Goal: Task Accomplishment & Management: Manage account settings

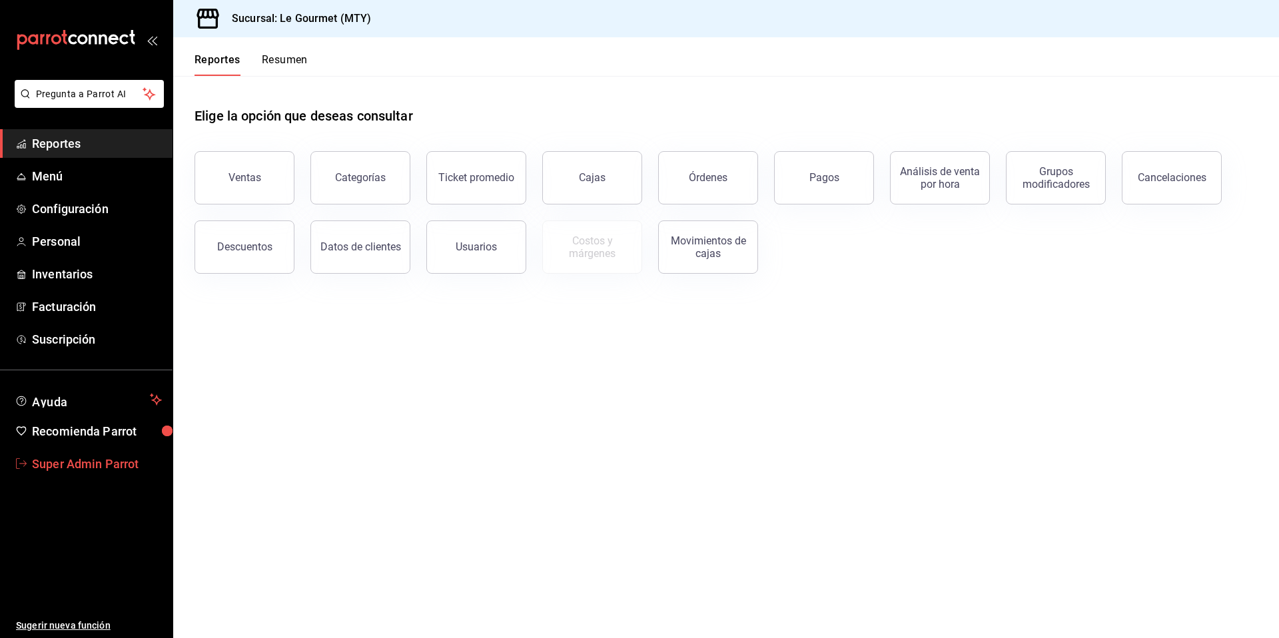
click at [102, 469] on span "Super Admin Parrot" at bounding box center [97, 464] width 130 height 18
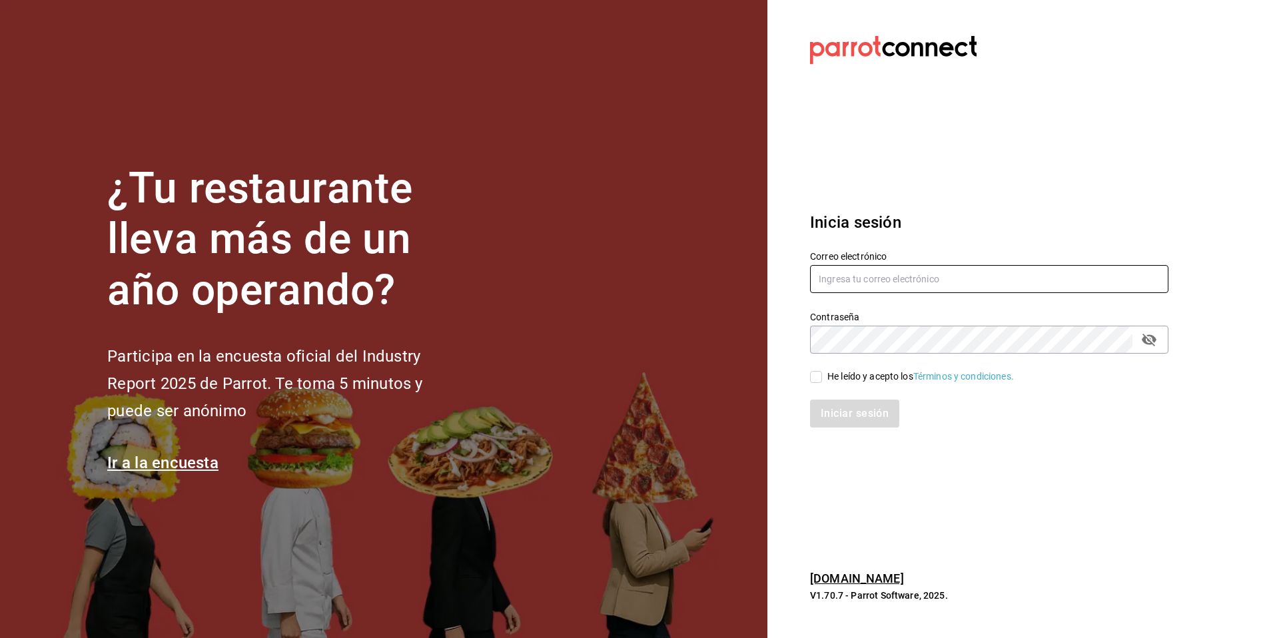
click at [849, 279] on input "text" at bounding box center [989, 279] width 358 height 28
type input "ichikaniartz@costeno.com"
click at [820, 372] on input "He leído y acepto los Términos y condiciones." at bounding box center [816, 377] width 12 height 12
checkbox input "true"
click at [824, 430] on div "Inicia sesión Correo electrónico ichikaniartz@costeno.com Contraseña Contraseña…" at bounding box center [989, 319] width 358 height 250
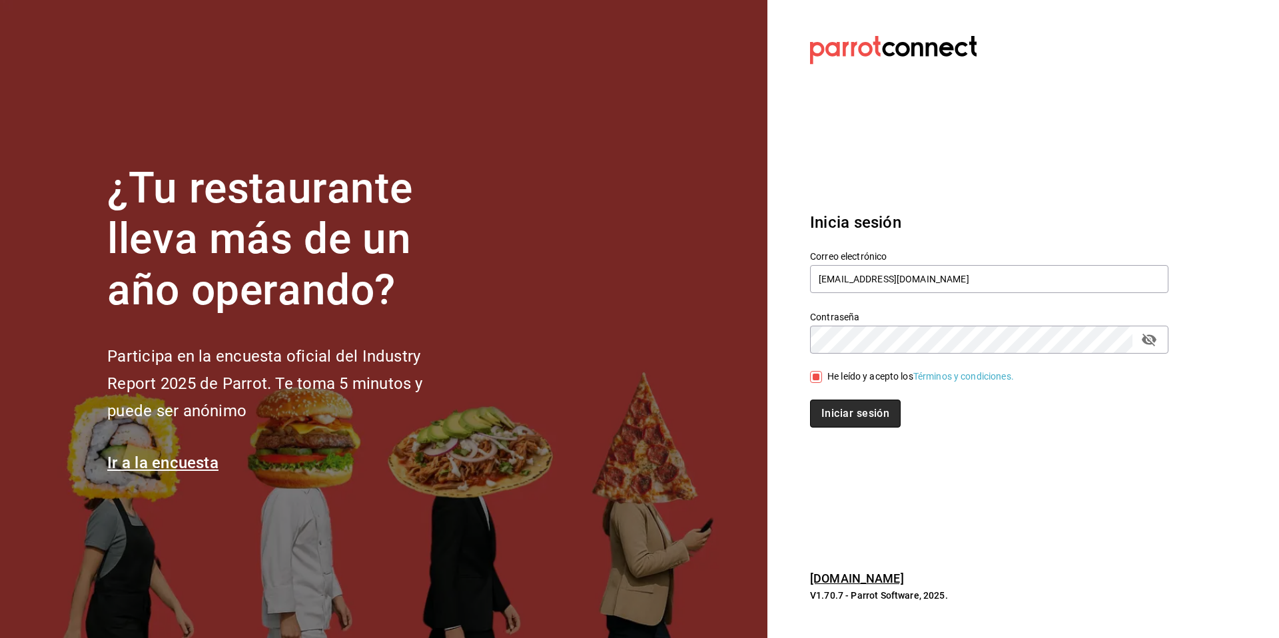
click at [829, 415] on button "Iniciar sesión" at bounding box center [855, 414] width 91 height 28
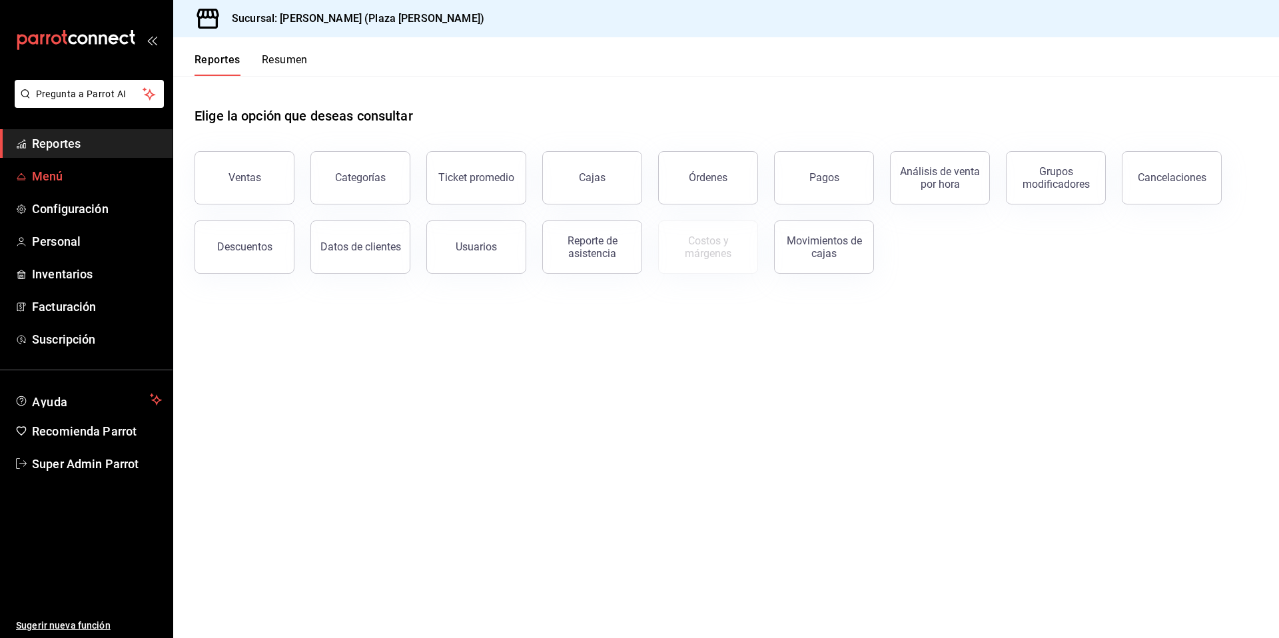
click at [36, 176] on span "Menú" at bounding box center [97, 176] width 130 height 18
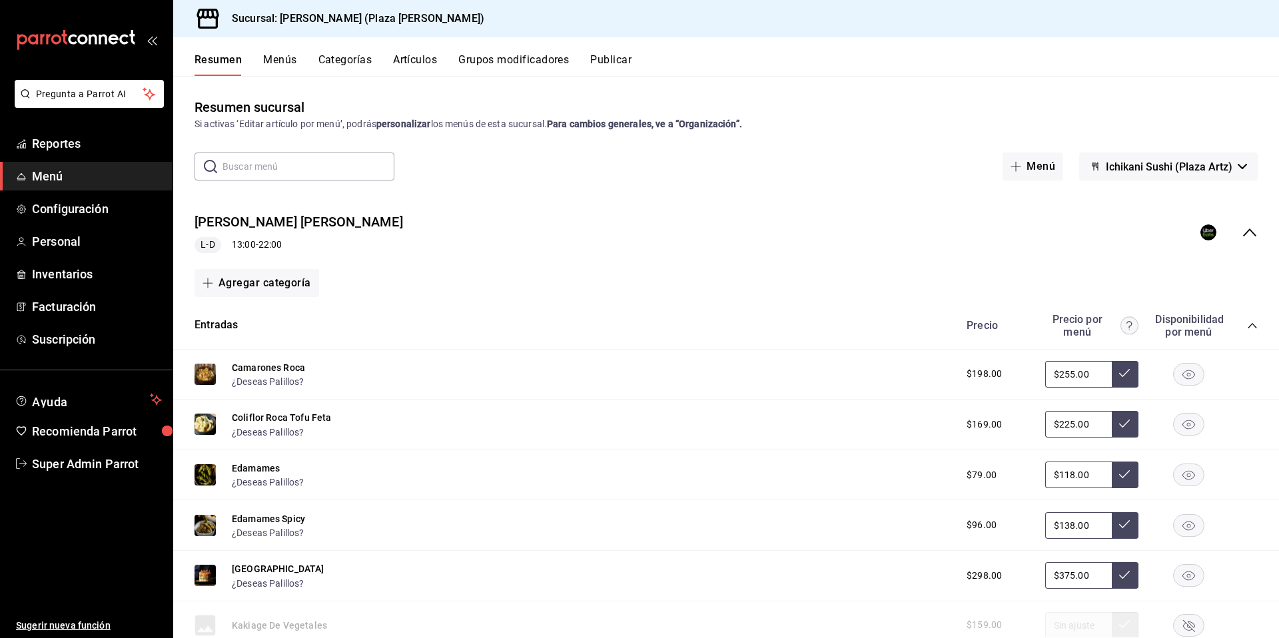
click at [1242, 228] on icon "collapse-menu-row" at bounding box center [1249, 232] width 16 height 16
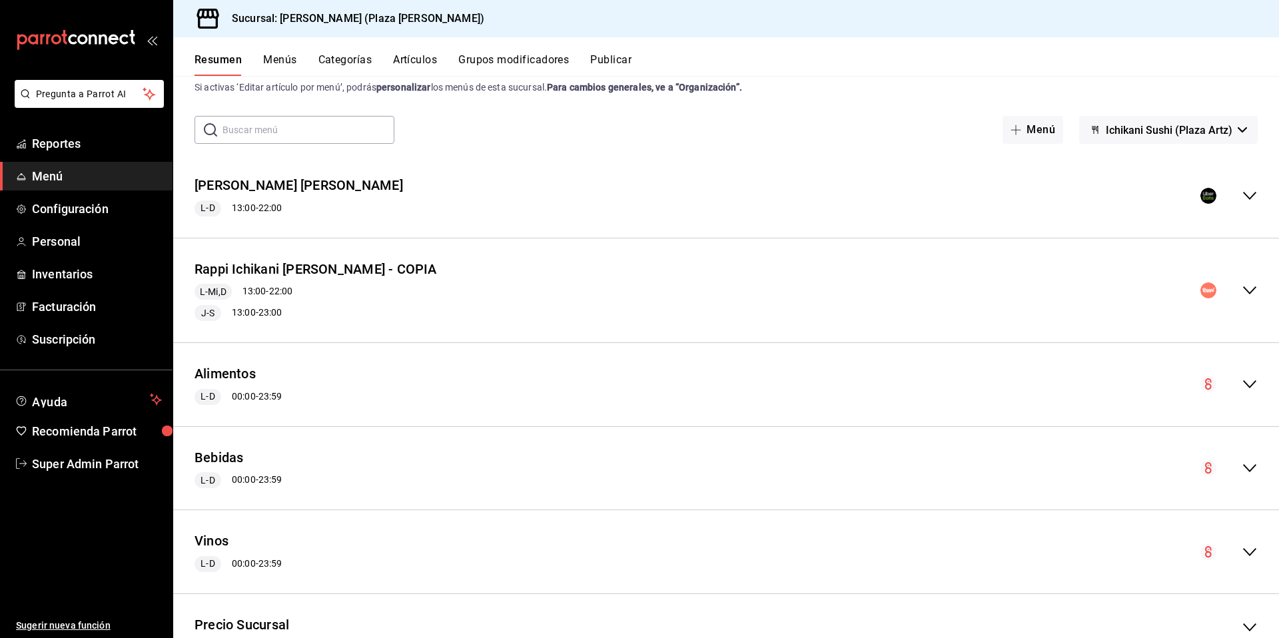
scroll to position [34, 0]
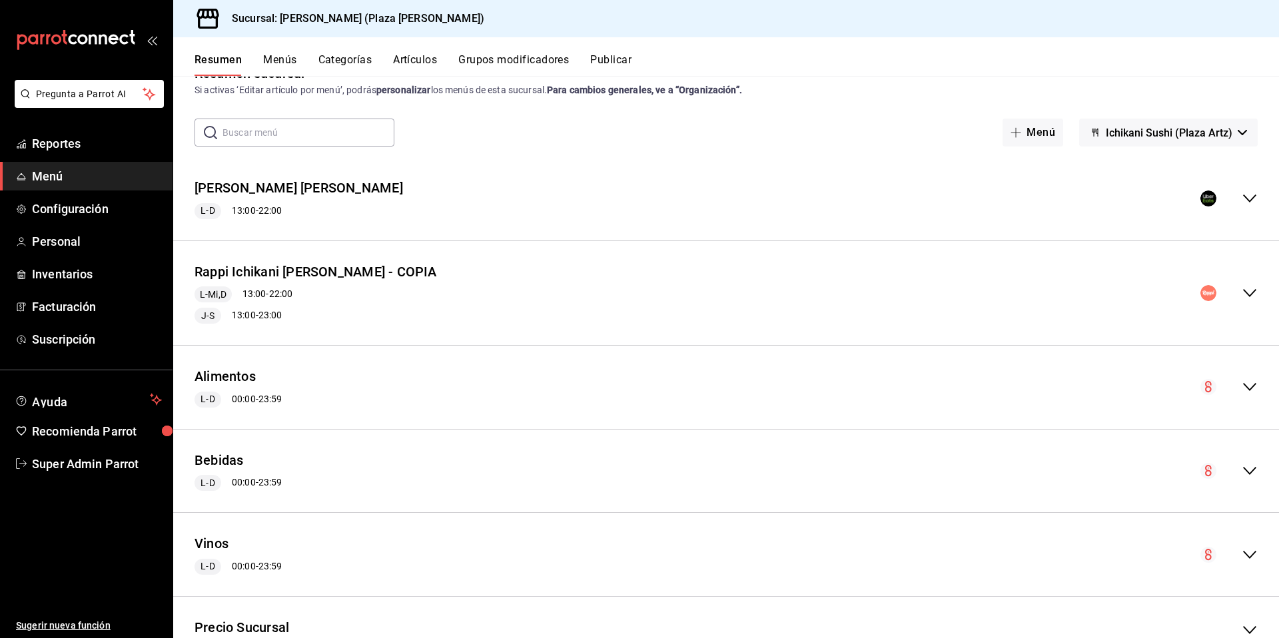
click at [1241, 290] on icon "collapse-menu-row" at bounding box center [1249, 293] width 16 height 16
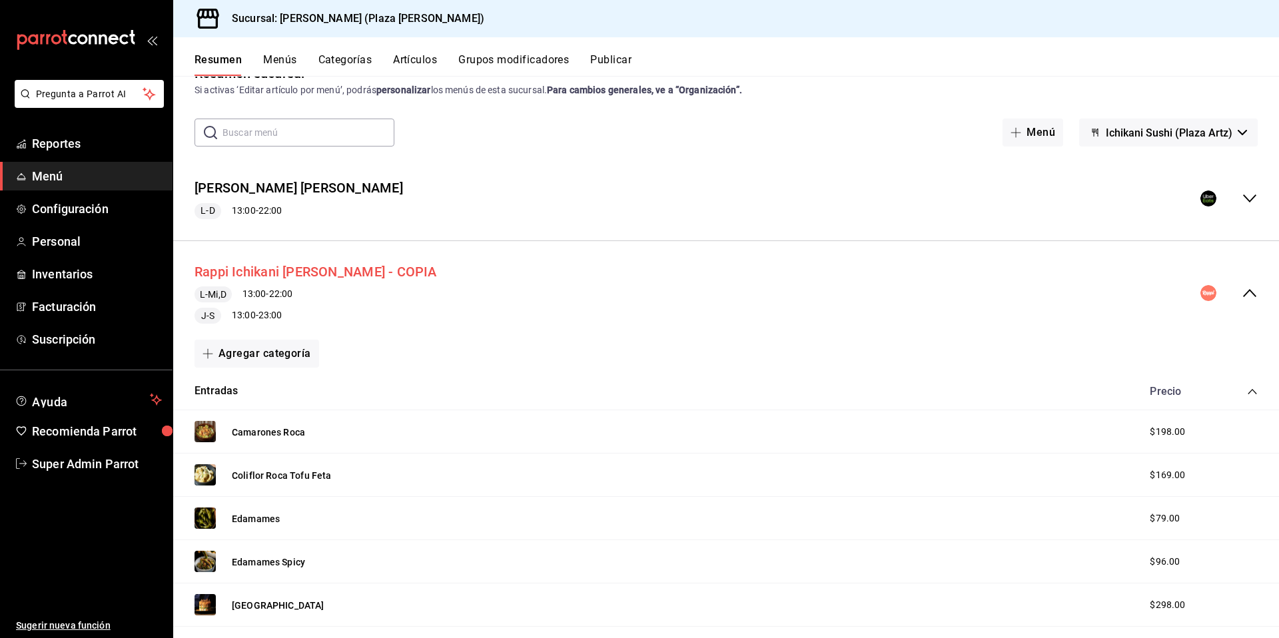
click at [333, 279] on button "Rappi Ichikani Artz - COPIA" at bounding box center [315, 271] width 242 height 19
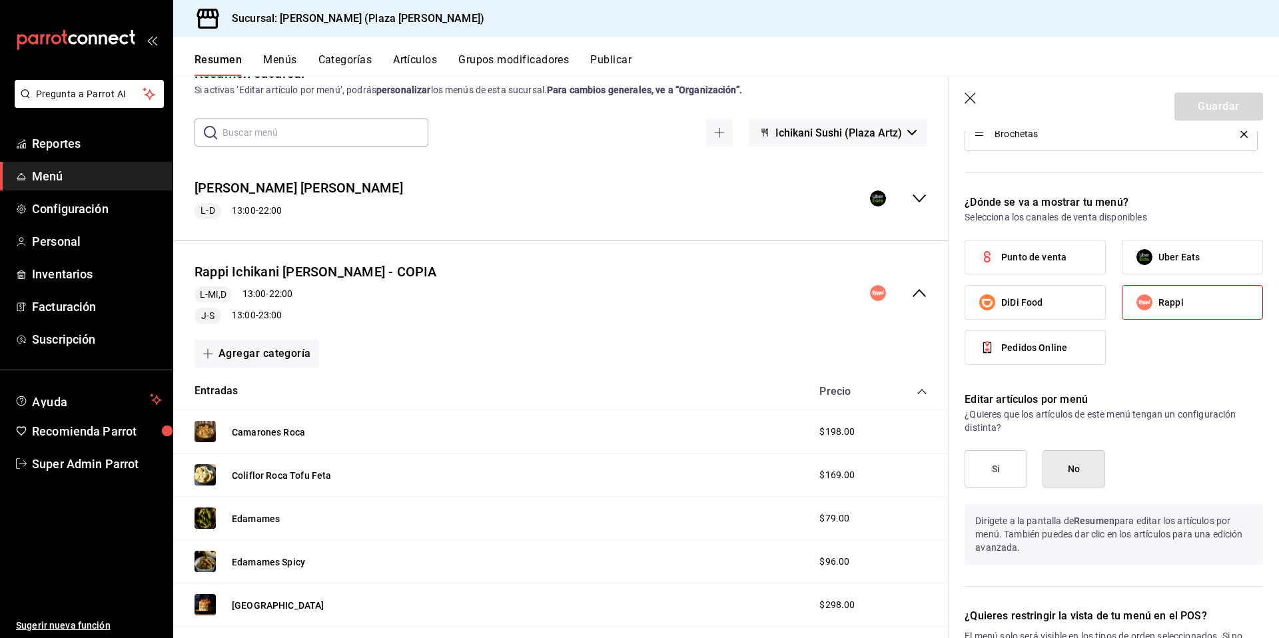
scroll to position [1236, 0]
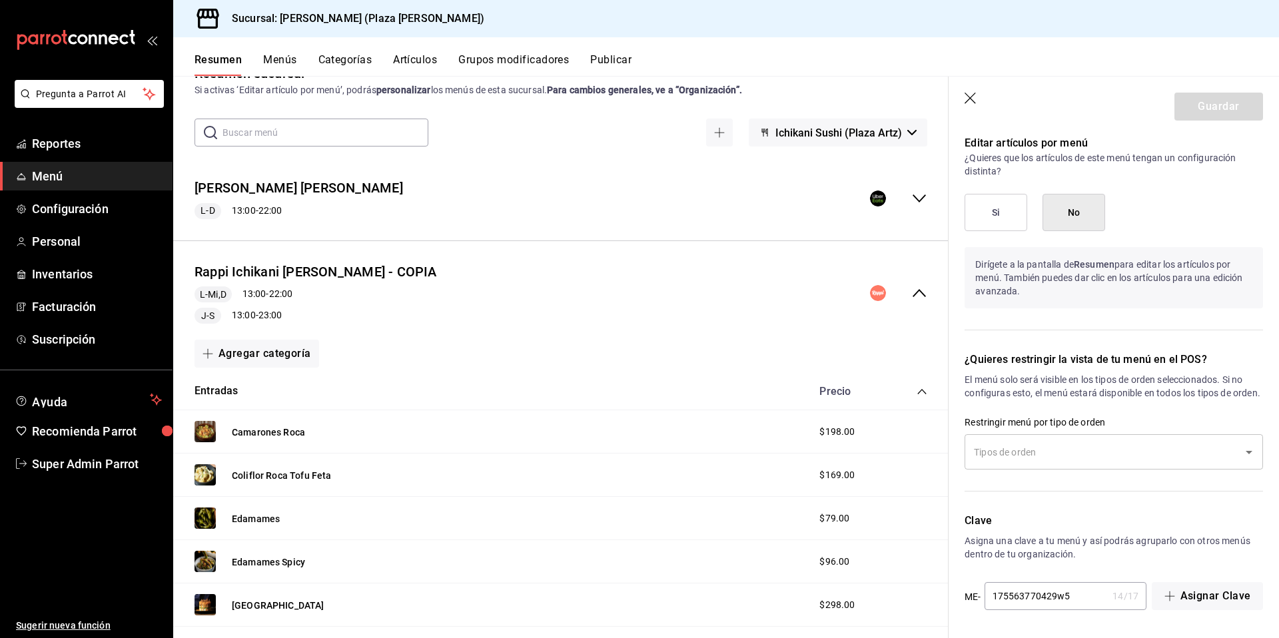
click at [984, 195] on button "Si" at bounding box center [995, 212] width 63 height 37
click at [1205, 105] on button "Guardar" at bounding box center [1218, 107] width 89 height 28
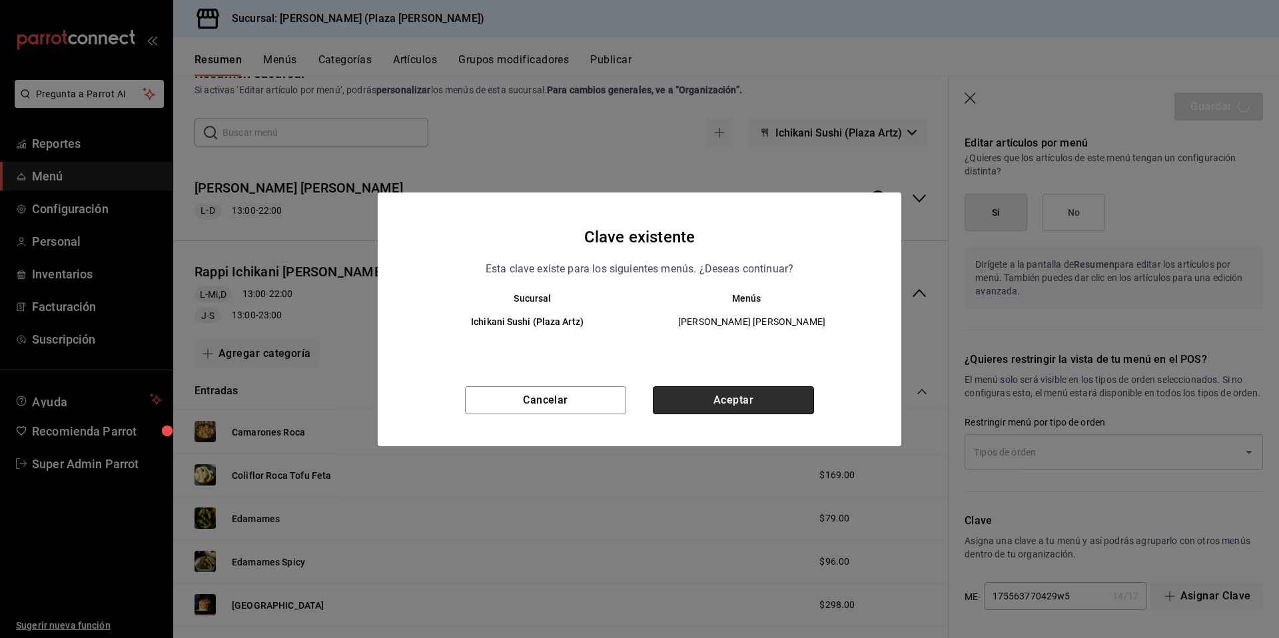
click at [749, 402] on button "Aceptar" at bounding box center [733, 400] width 161 height 28
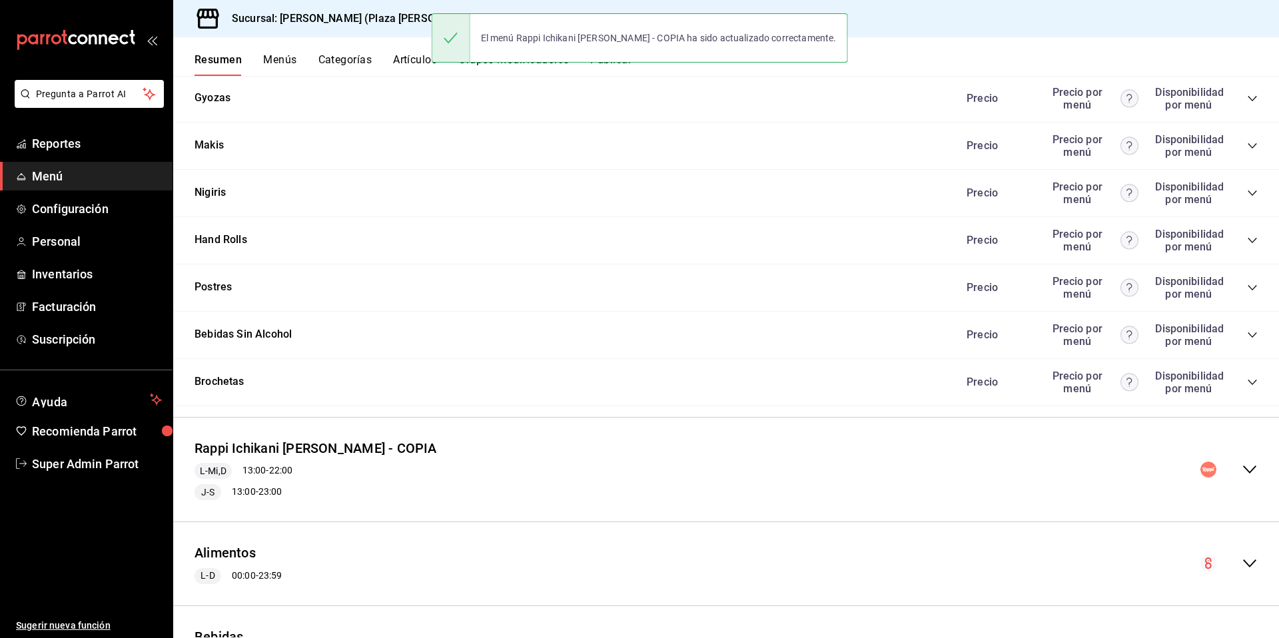
scroll to position [1420, 0]
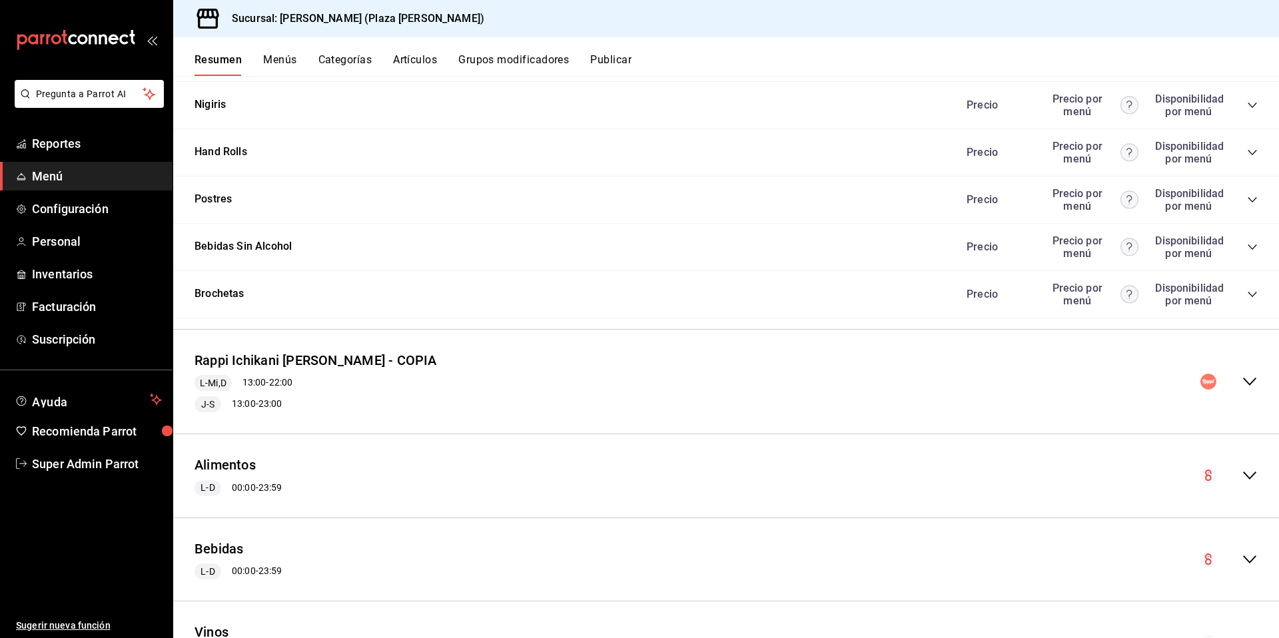
click at [1243, 383] on icon "collapse-menu-row" at bounding box center [1249, 382] width 13 height 8
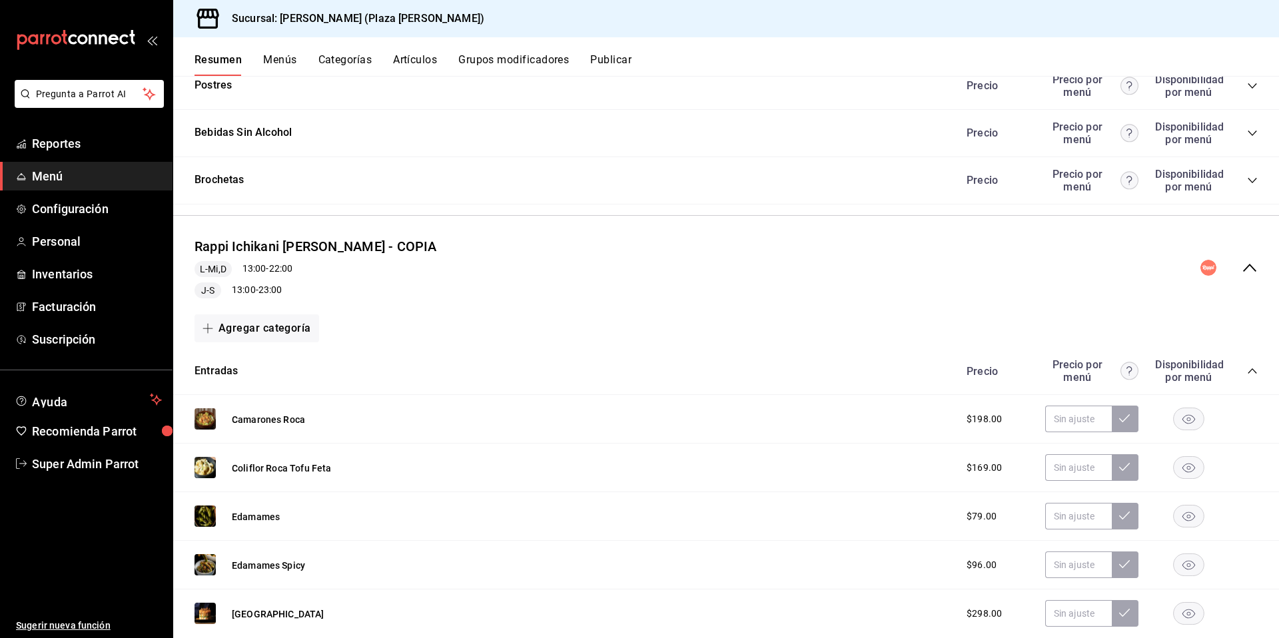
scroll to position [1695, 0]
